Goal: Find specific page/section: Find specific page/section

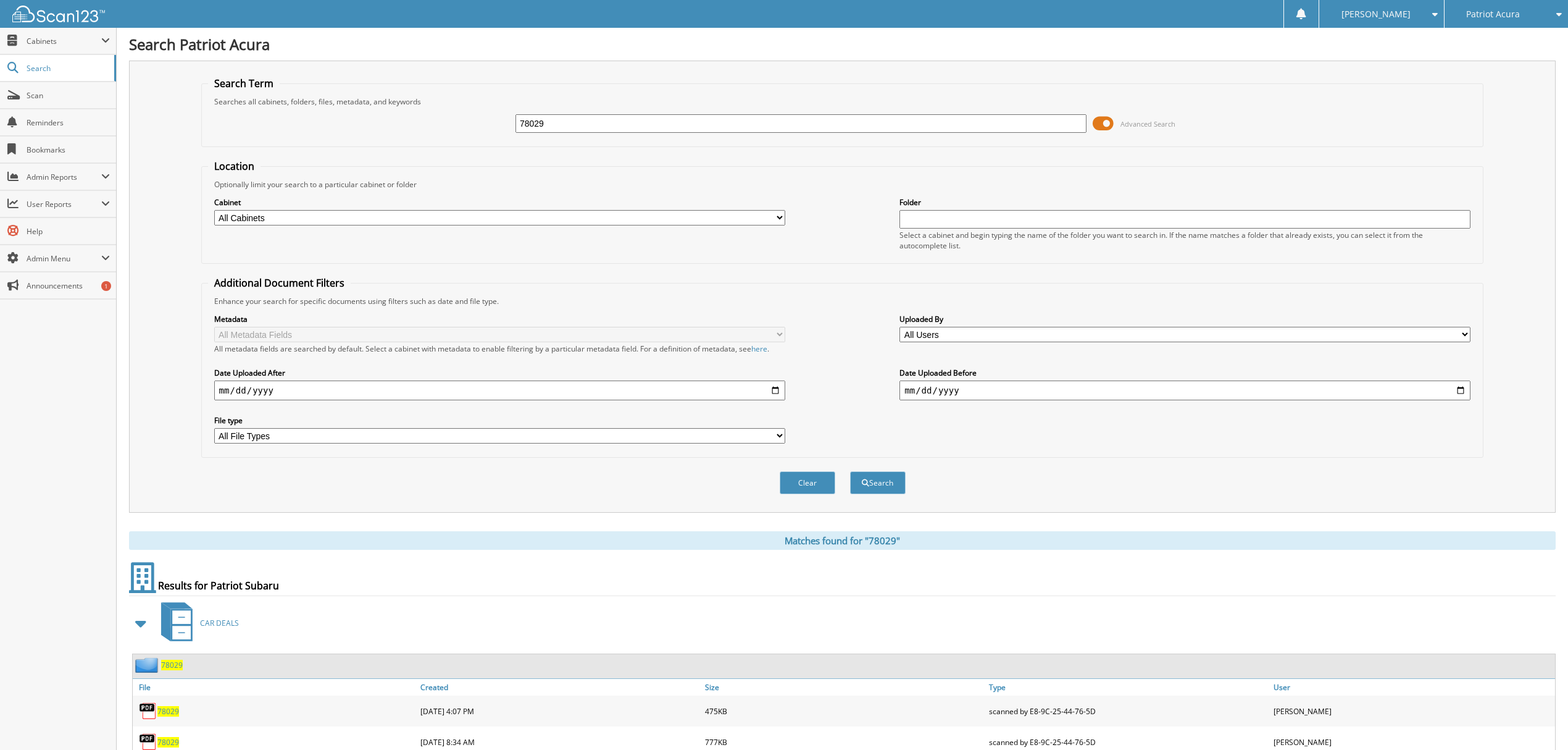
click at [1512, 14] on span "Patriot Acura" at bounding box center [1493, 14] width 54 height 7
click at [1505, 35] on link "Patriot Subaru" at bounding box center [1507, 38] width 124 height 21
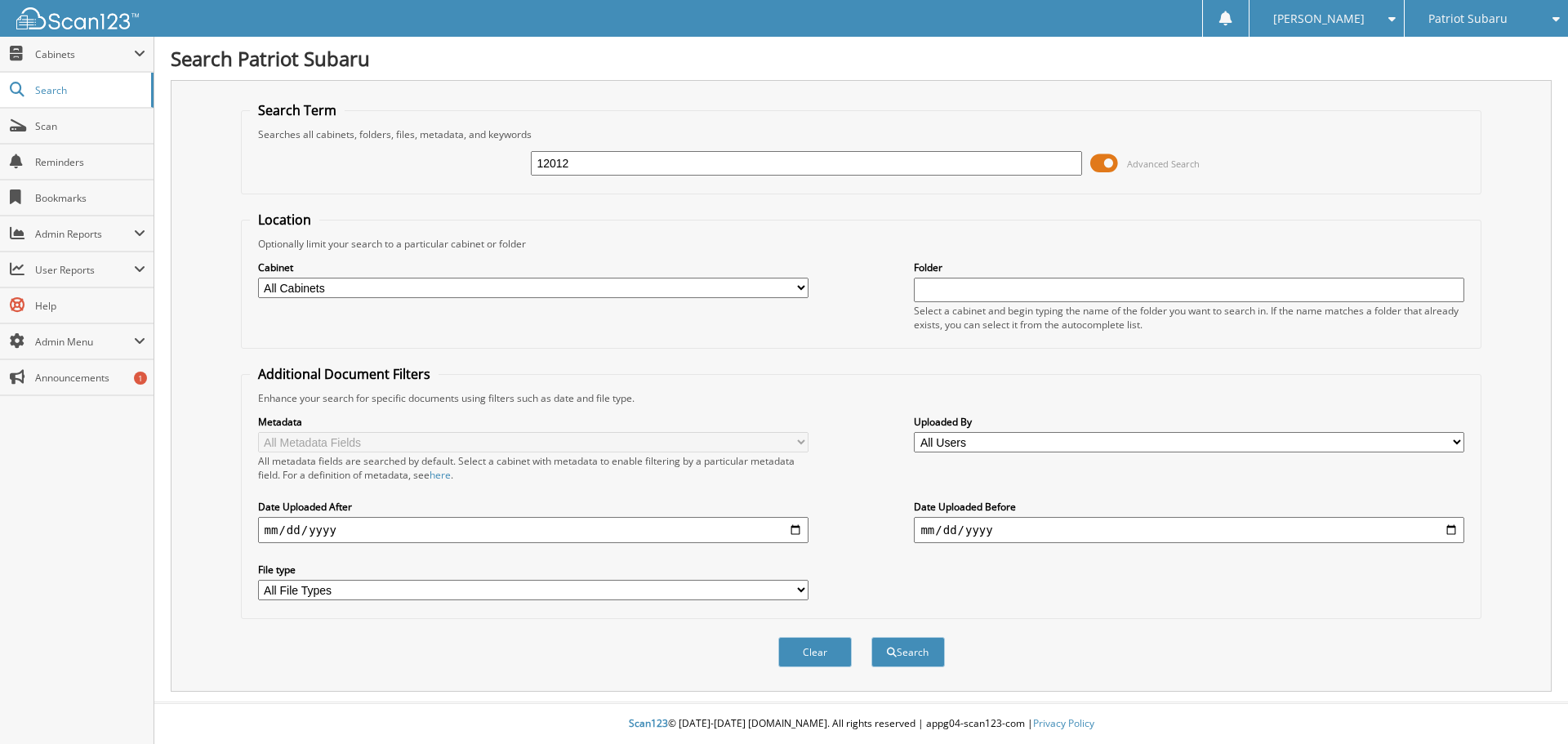
type input "12012"
click at [871, 637] on button "Search" at bounding box center [908, 652] width 73 height 30
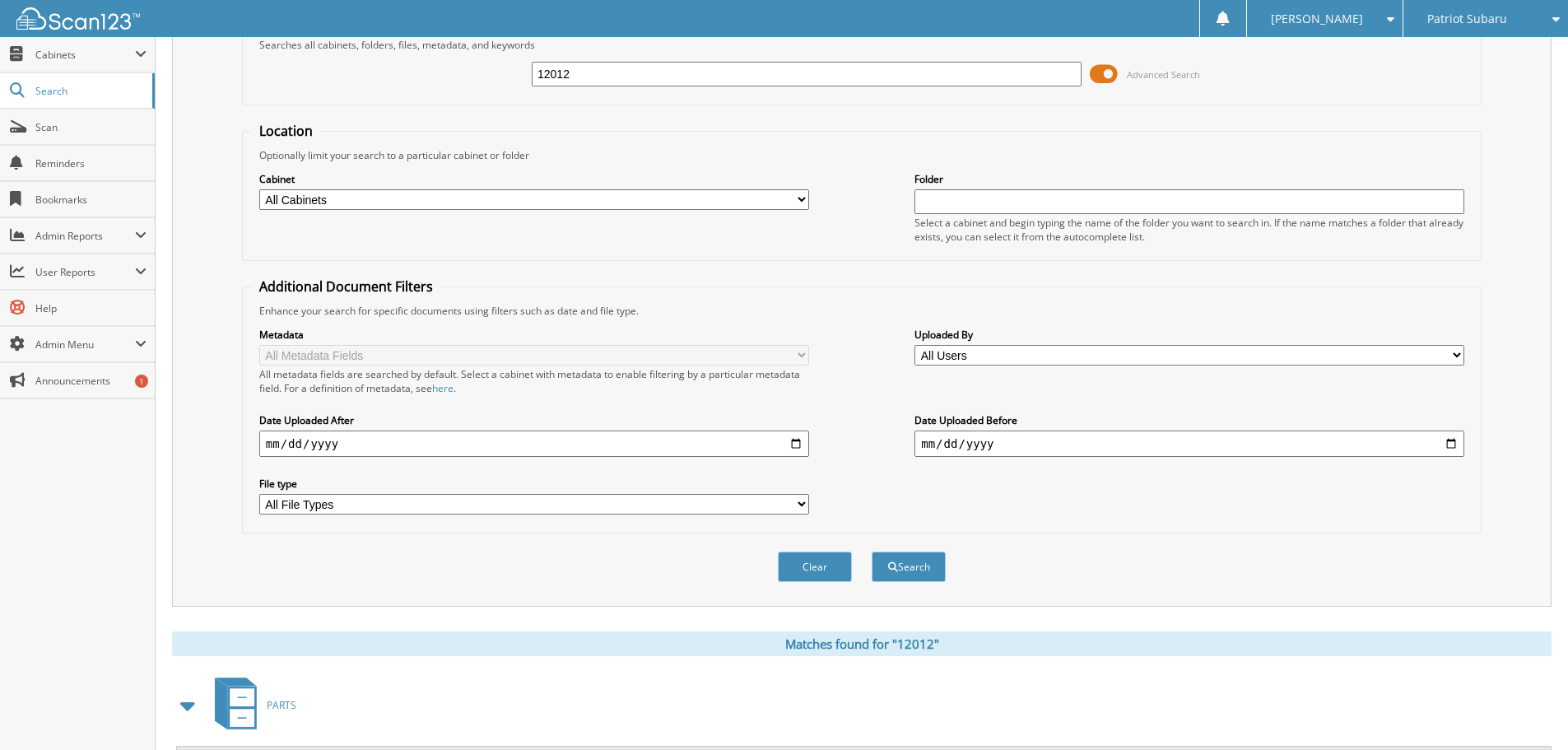
scroll to position [82, 0]
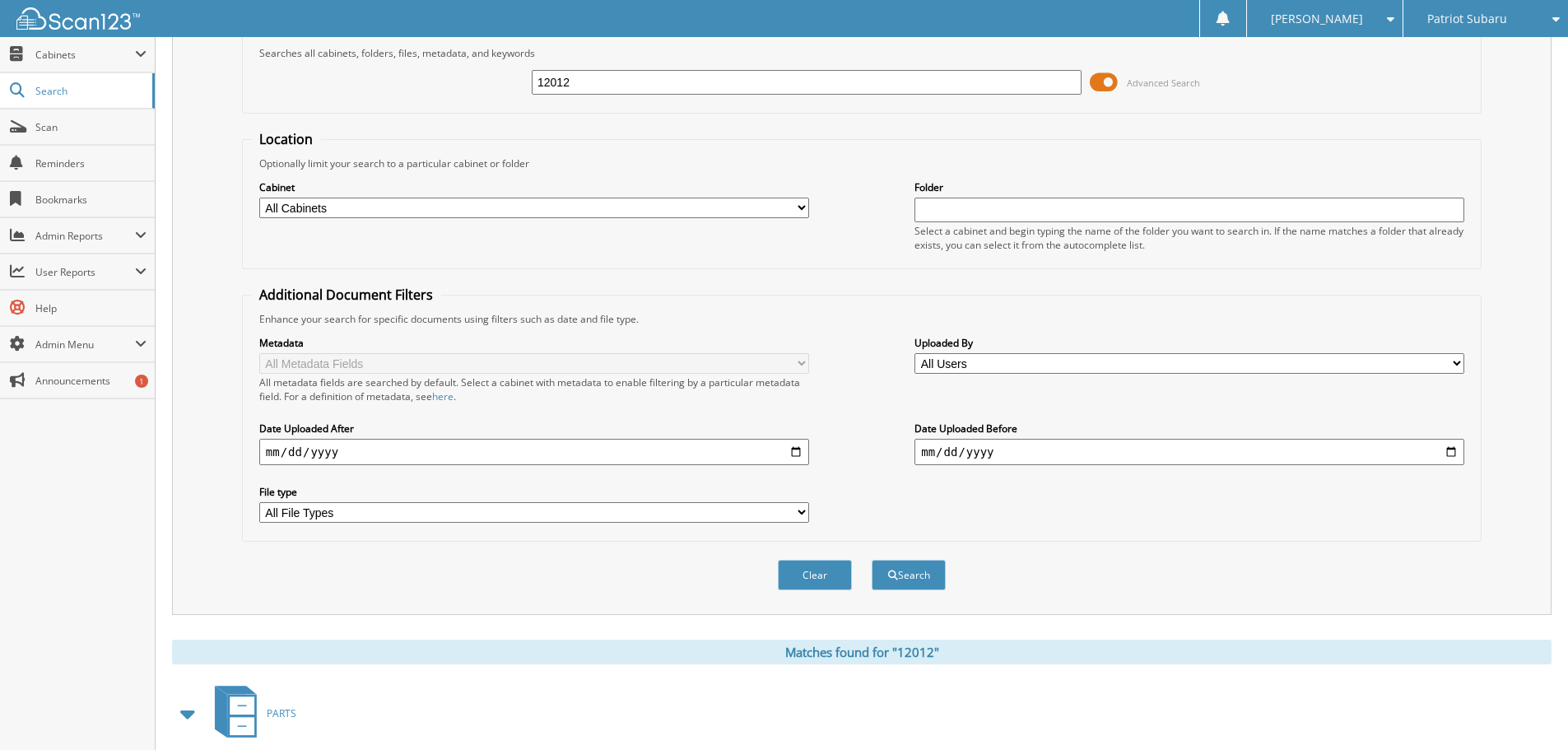
click at [1118, 92] on span at bounding box center [1104, 82] width 28 height 25
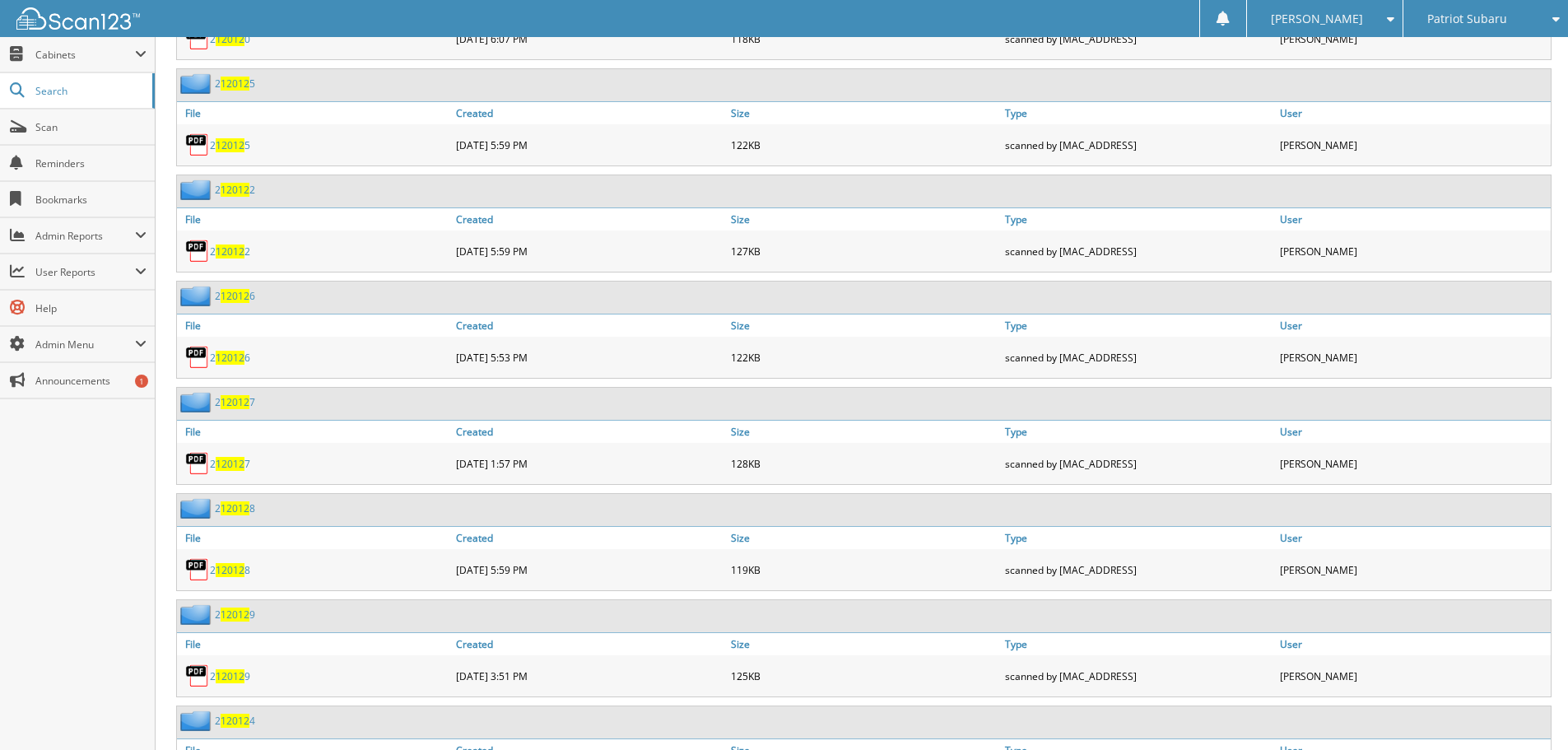
scroll to position [1235, 0]
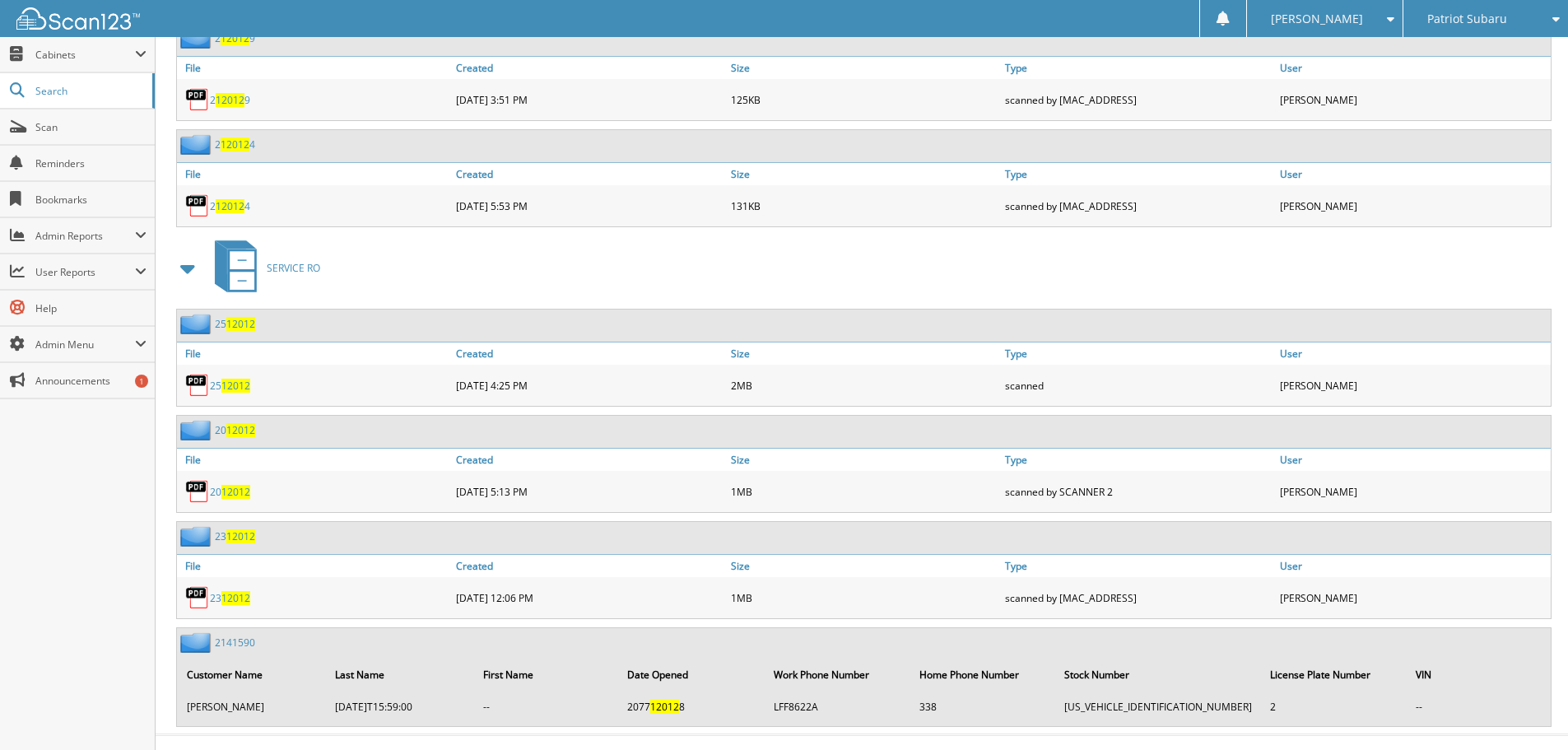
click at [239, 384] on span "12012" at bounding box center [236, 385] width 28 height 14
click at [43, 259] on span "User Reports" at bounding box center [77, 271] width 155 height 35
click at [53, 337] on span "All Recent Activity" at bounding box center [86, 343] width 121 height 15
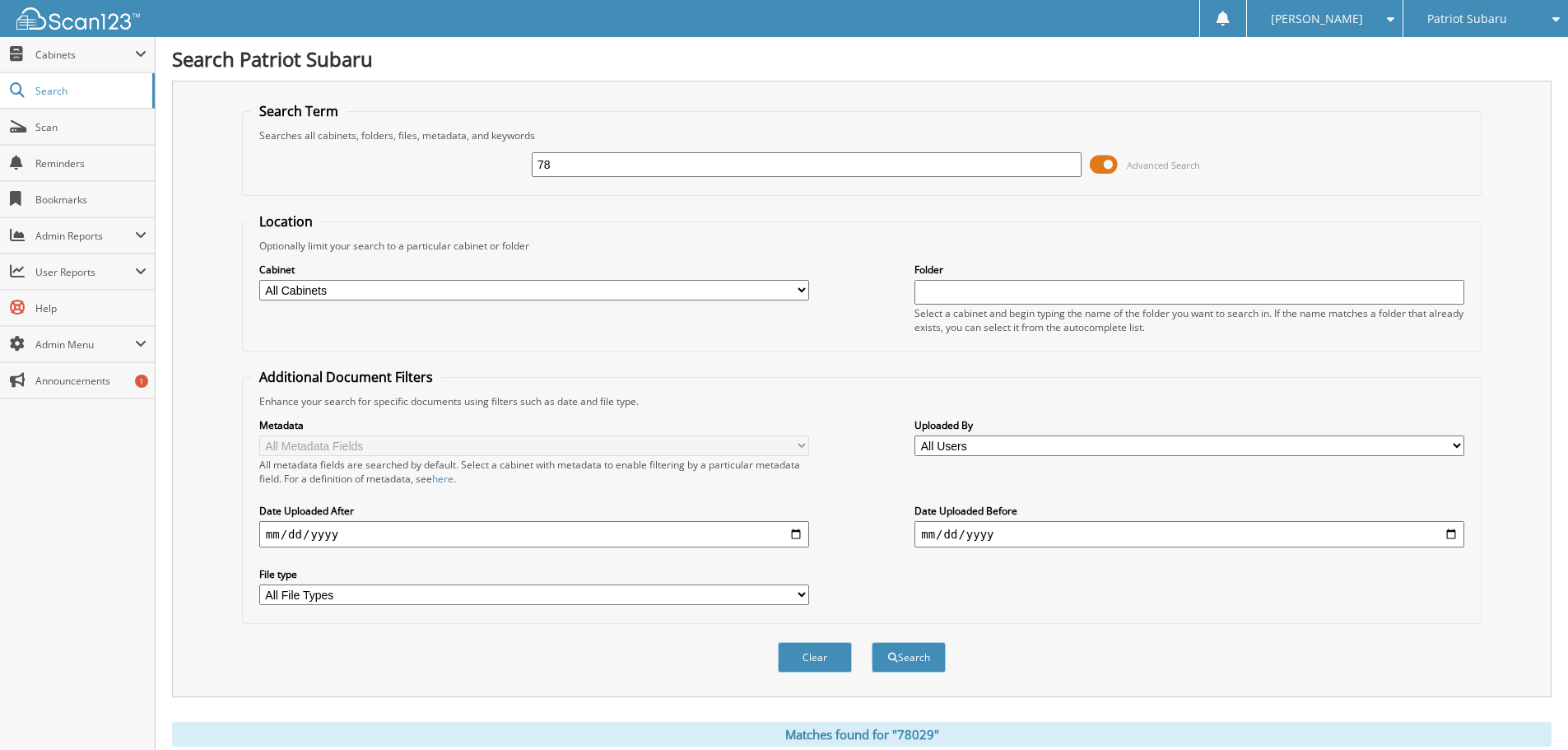
type input "7"
type input "11689"
click at [871, 642] on button "Search" at bounding box center [908, 657] width 74 height 30
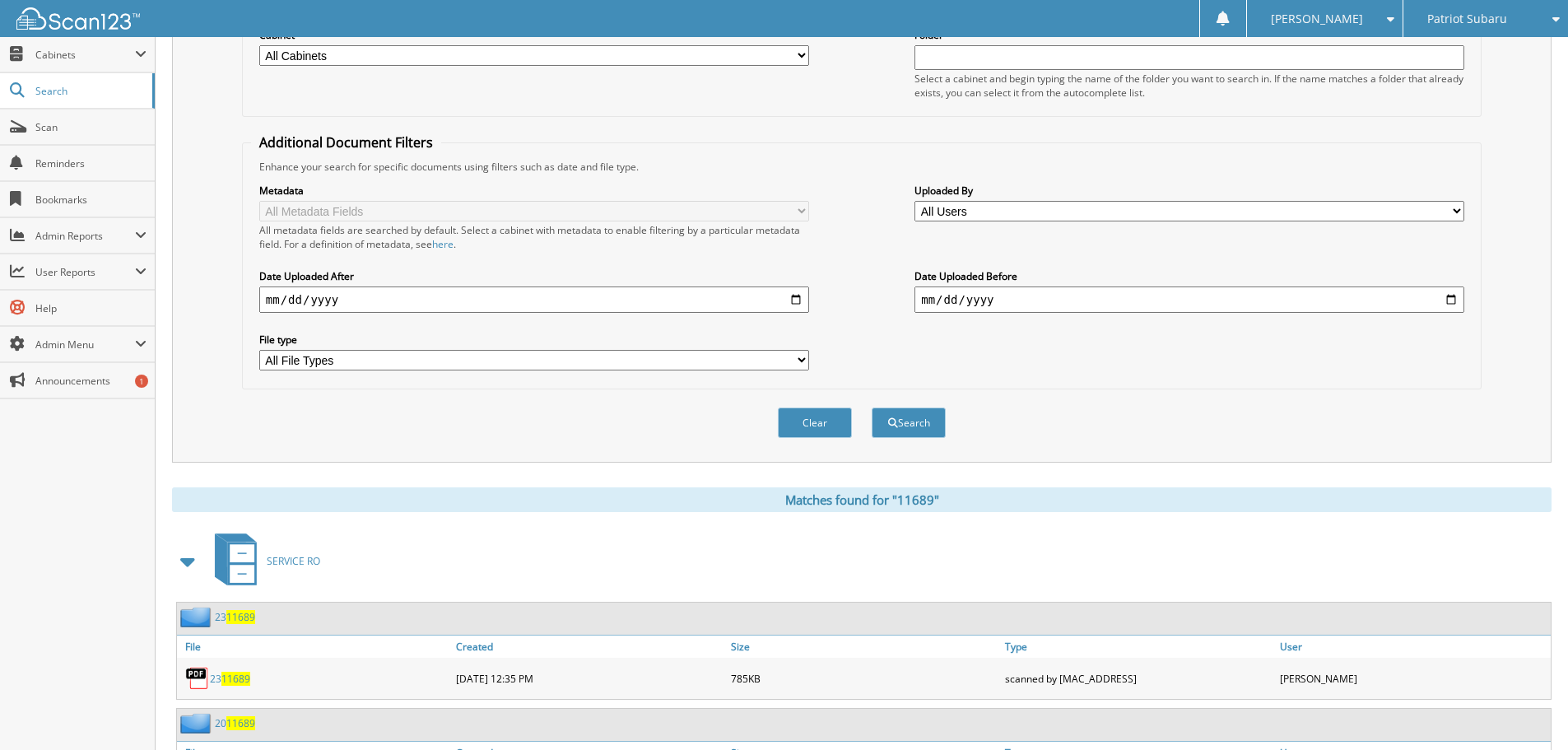
scroll to position [109, 0]
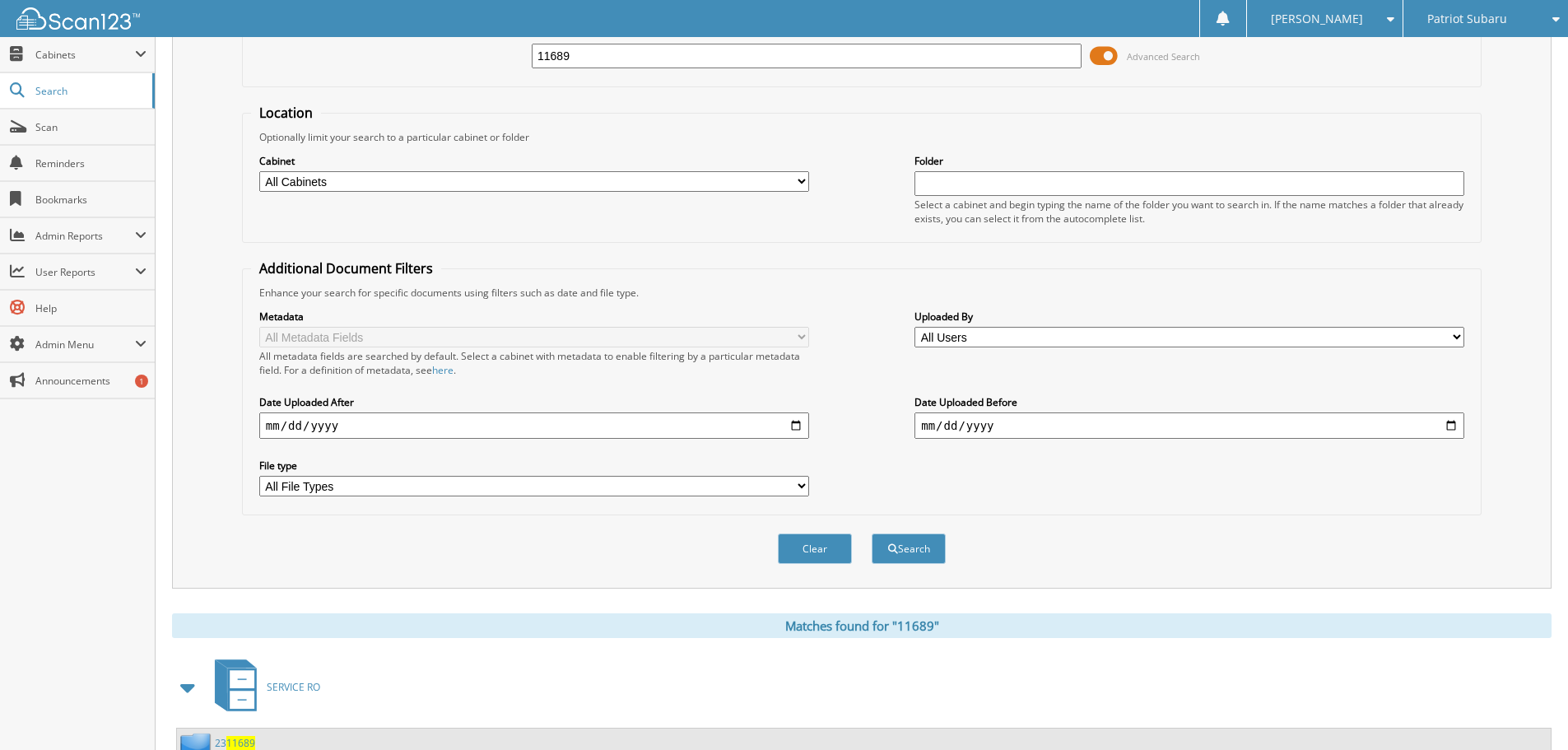
drag, startPoint x: 595, startPoint y: 62, endPoint x: 304, endPoint y: 66, distance: 291.0
click at [304, 66] on div "11689 Advanced Search" at bounding box center [862, 56] width 1221 height 45
type input "11831"
click at [871, 534] on button "Search" at bounding box center [908, 549] width 74 height 30
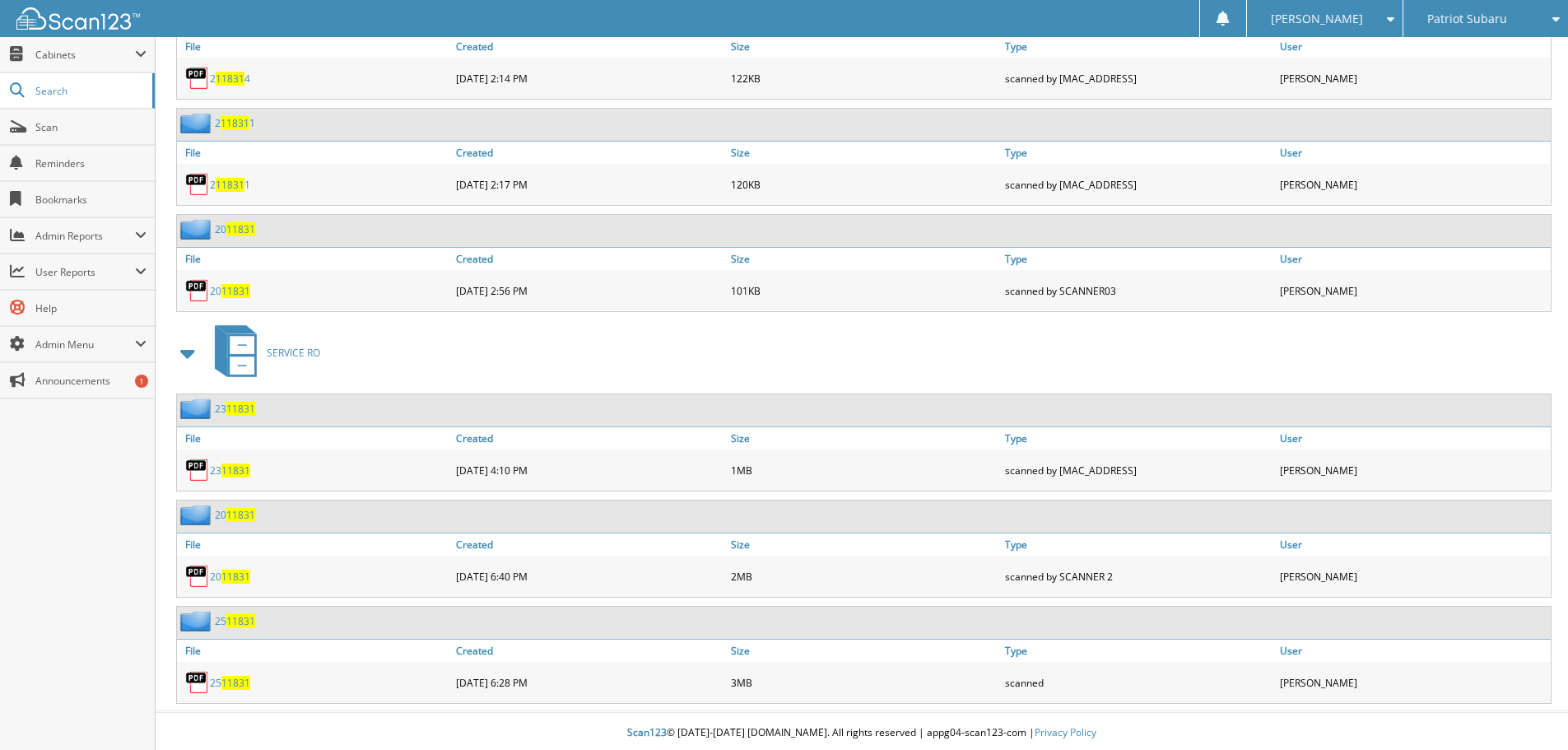
scroll to position [1582, 0]
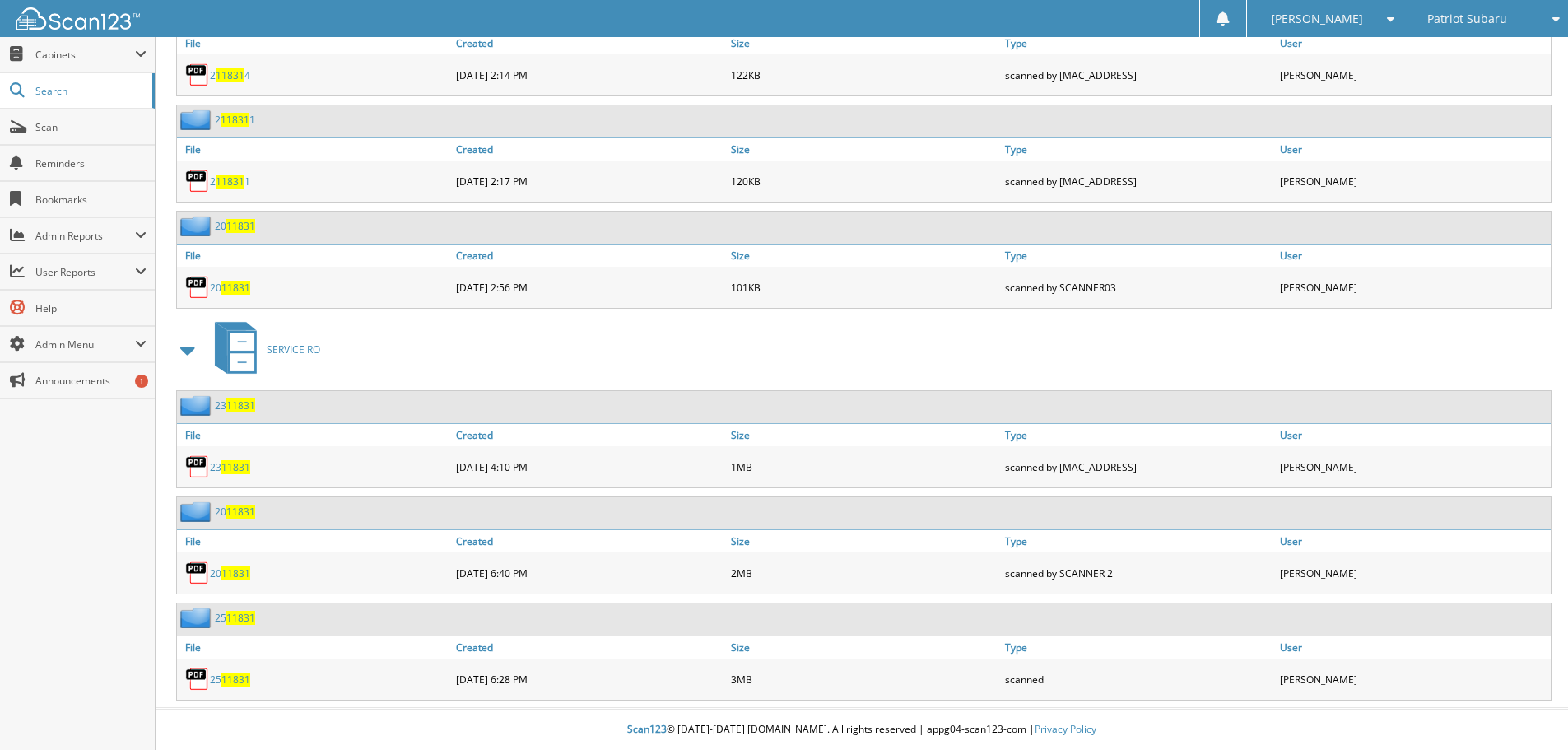
click at [216, 675] on link "25 11831" at bounding box center [229, 679] width 41 height 14
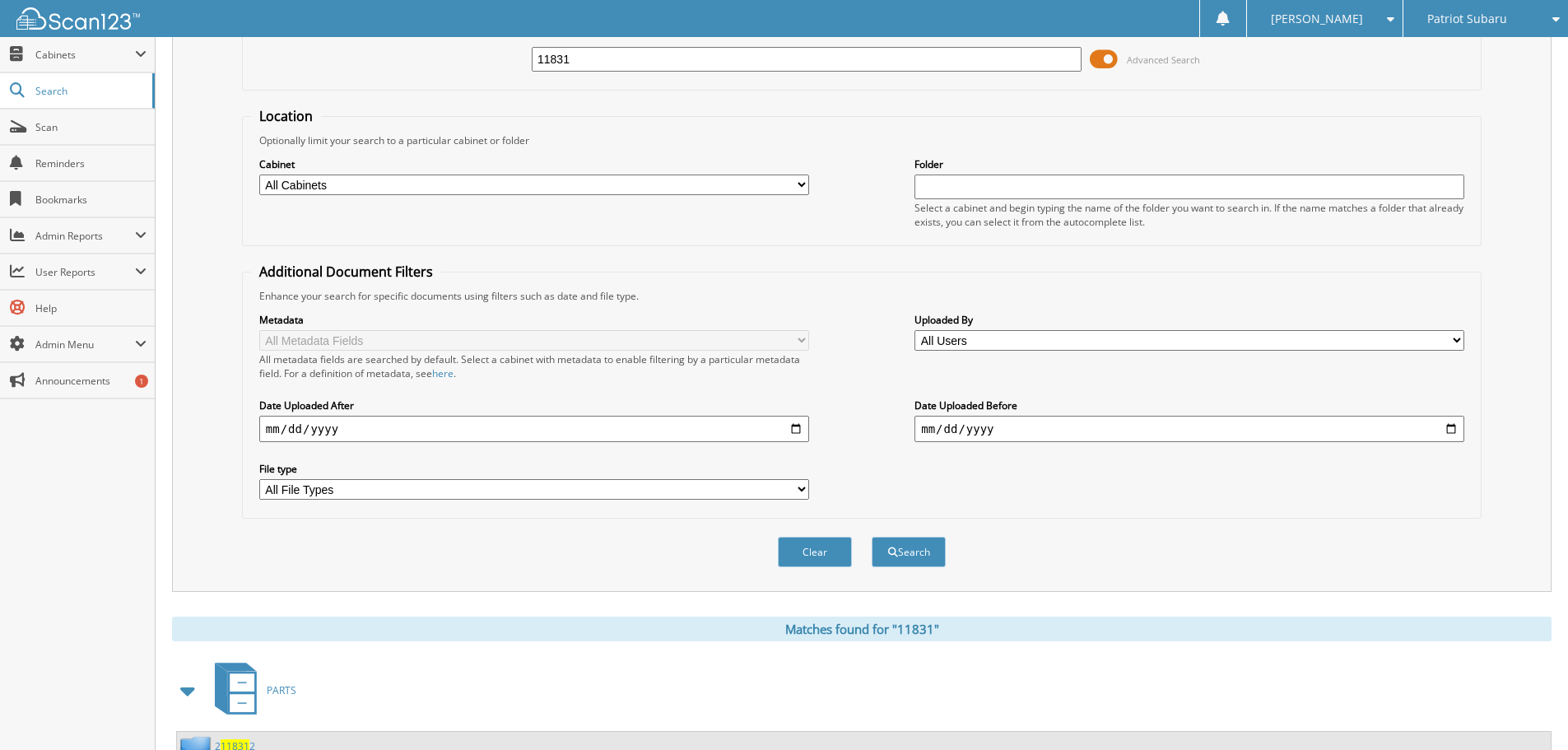
scroll to position [0, 0]
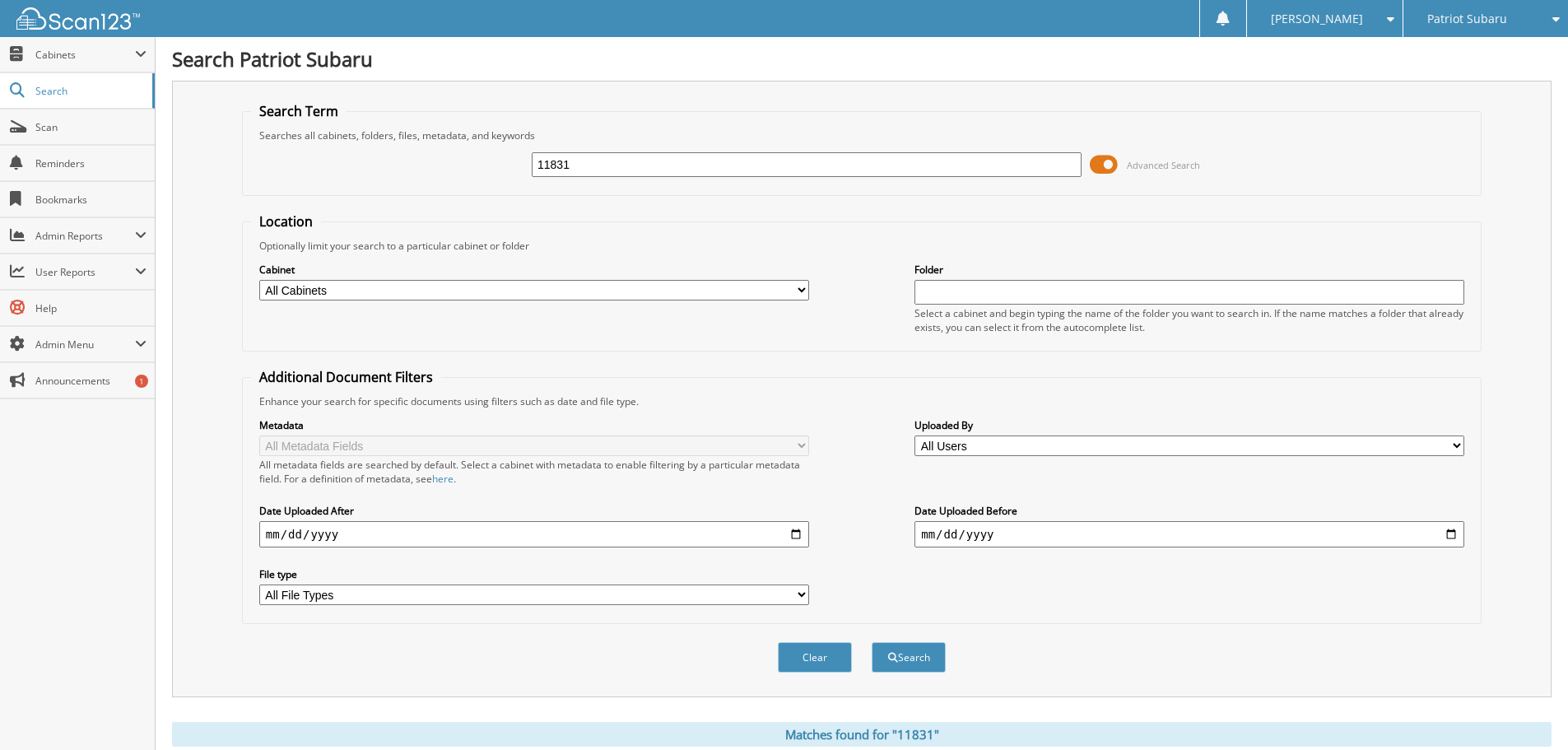
drag, startPoint x: 585, startPoint y: 169, endPoint x: 360, endPoint y: 180, distance: 225.3
click at [360, 175] on div "11831 Advanced Search" at bounding box center [862, 164] width 1221 height 45
type input "11782"
click at [871, 642] on button "Search" at bounding box center [908, 657] width 74 height 30
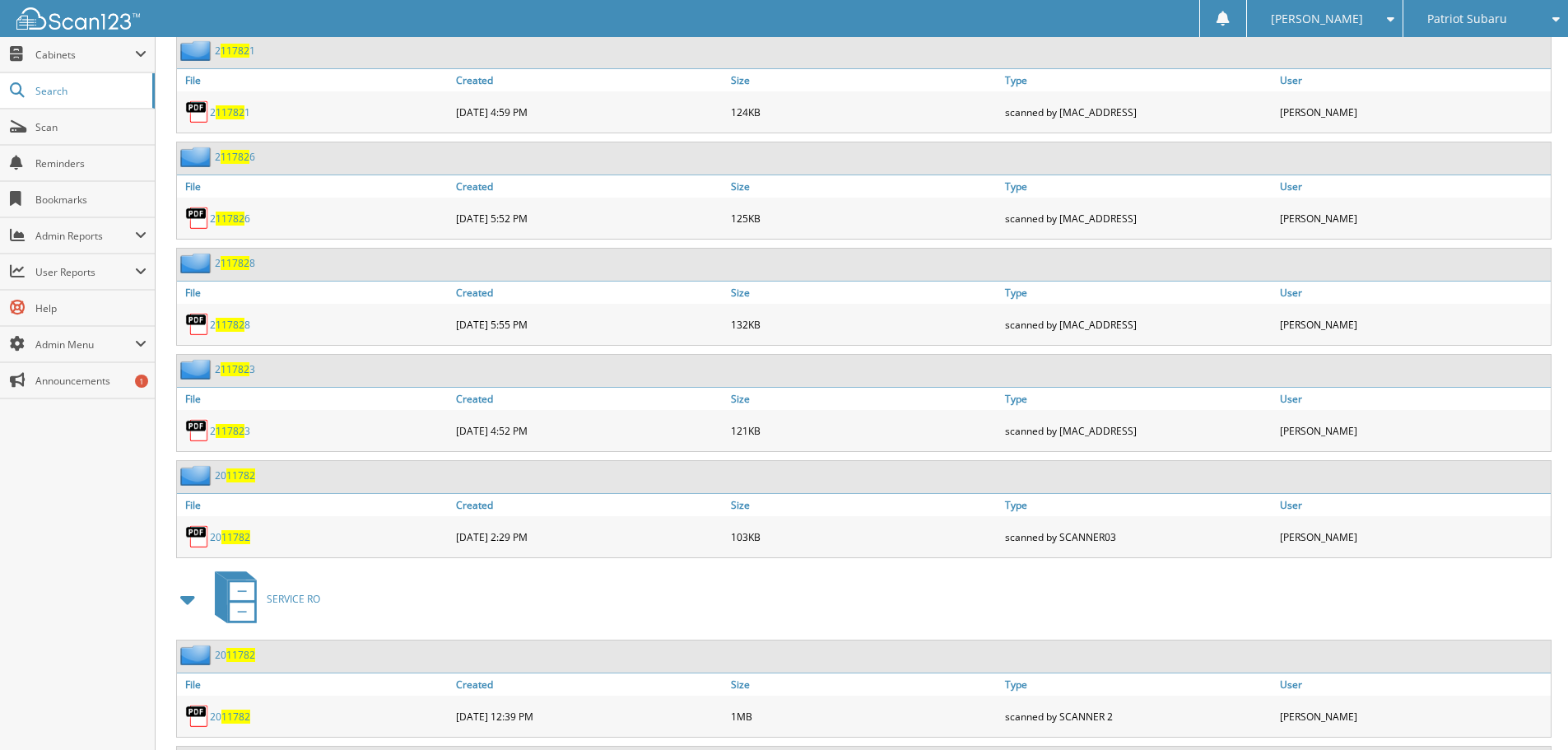
scroll to position [1812, 0]
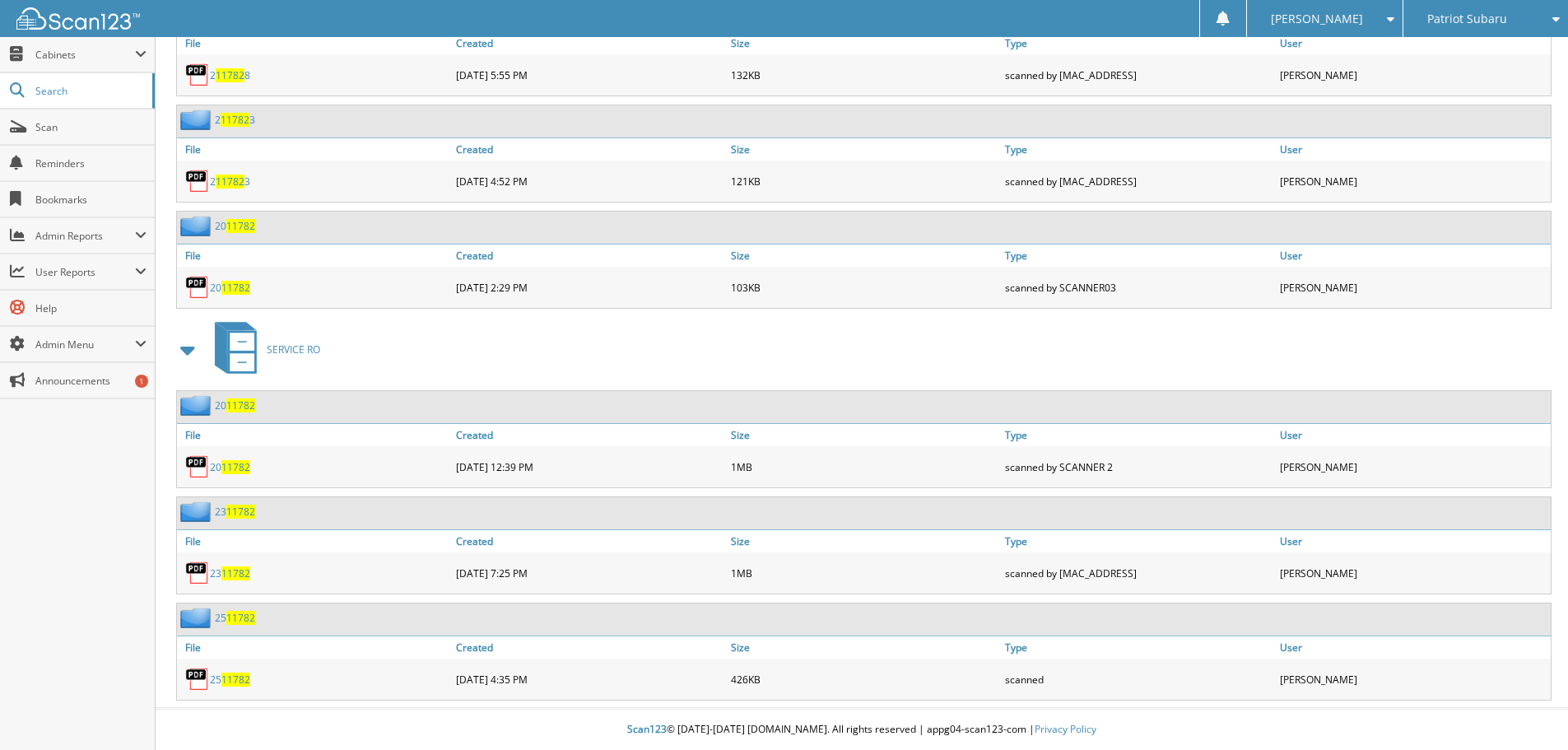
click at [234, 686] on span "11782" at bounding box center [236, 679] width 28 height 14
